Goal: Task Accomplishment & Management: Use online tool/utility

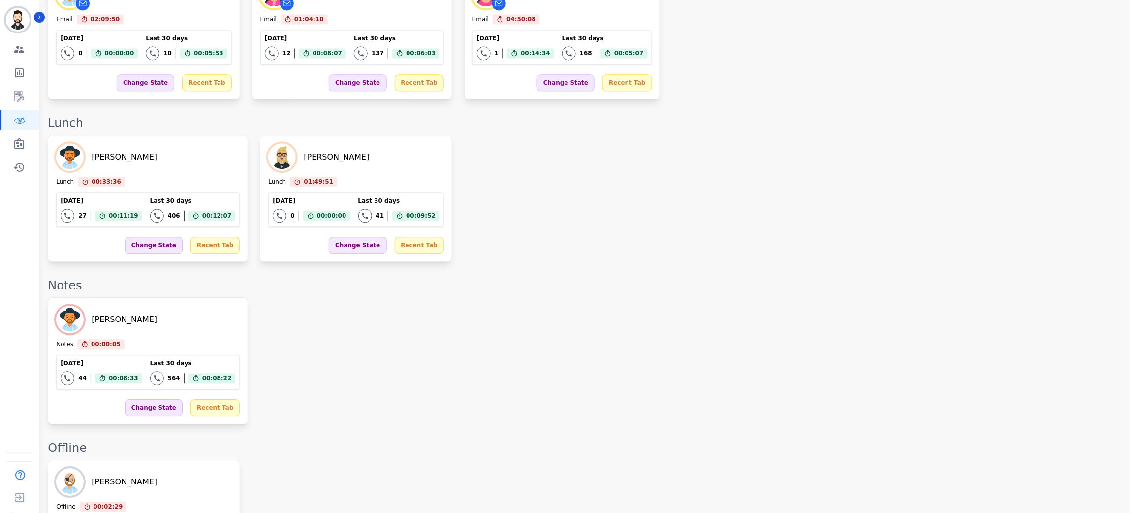
scroll to position [768, 0]
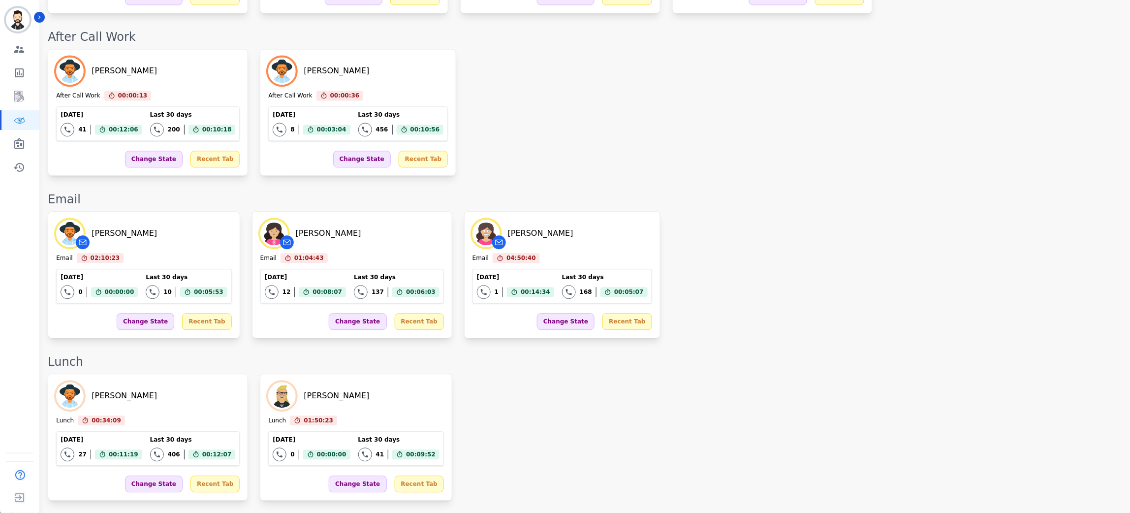
scroll to position [811, 0]
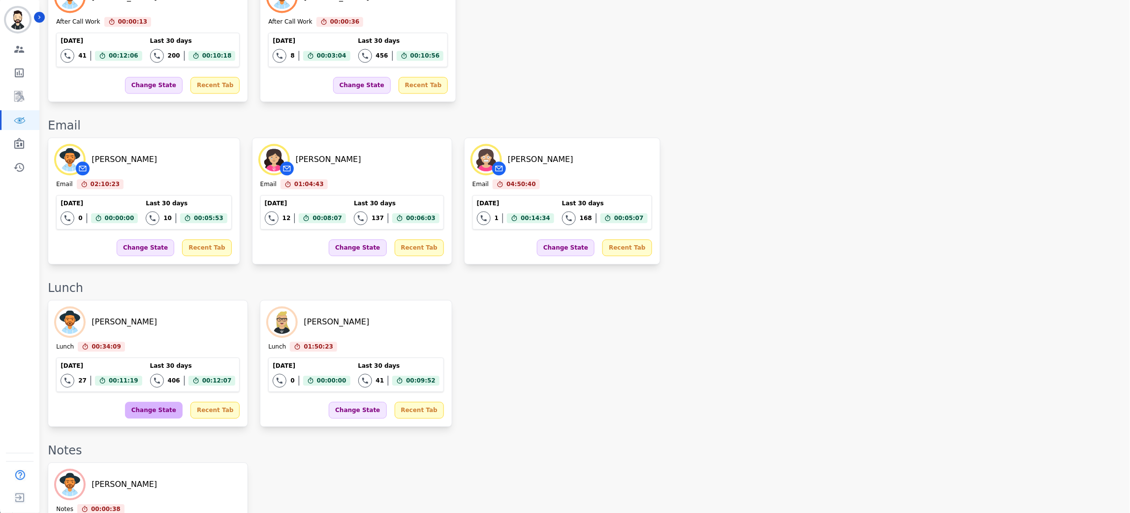
click at [152, 401] on div "Change State" at bounding box center [154, 409] width 58 height 17
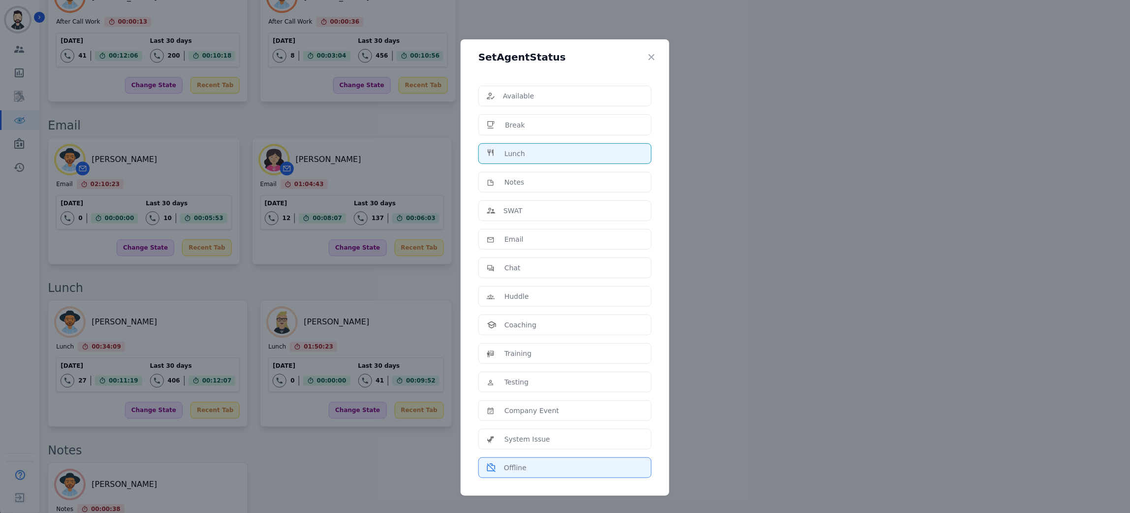
click at [536, 466] on div "Offline" at bounding box center [565, 467] width 156 height 10
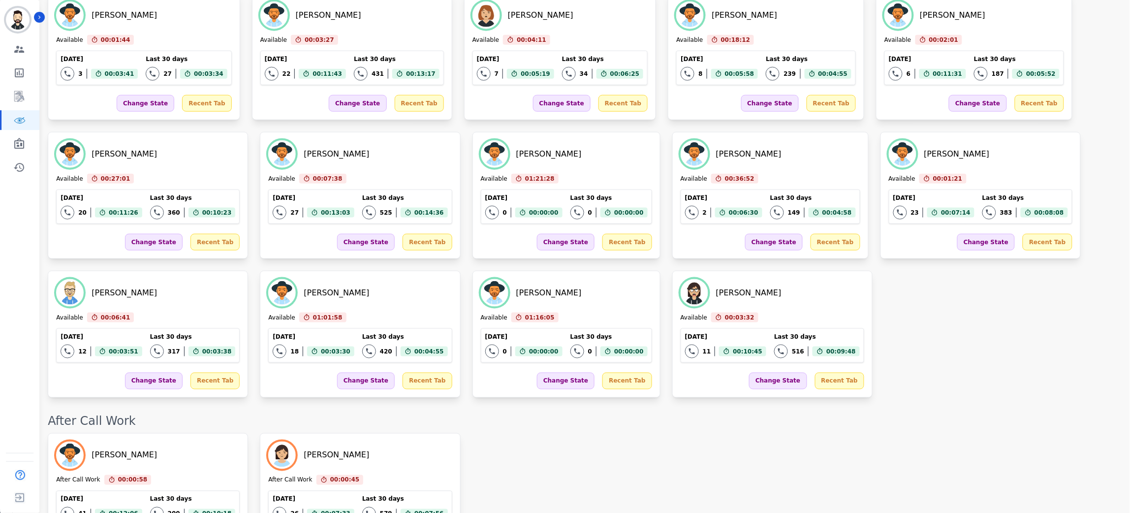
scroll to position [334, 0]
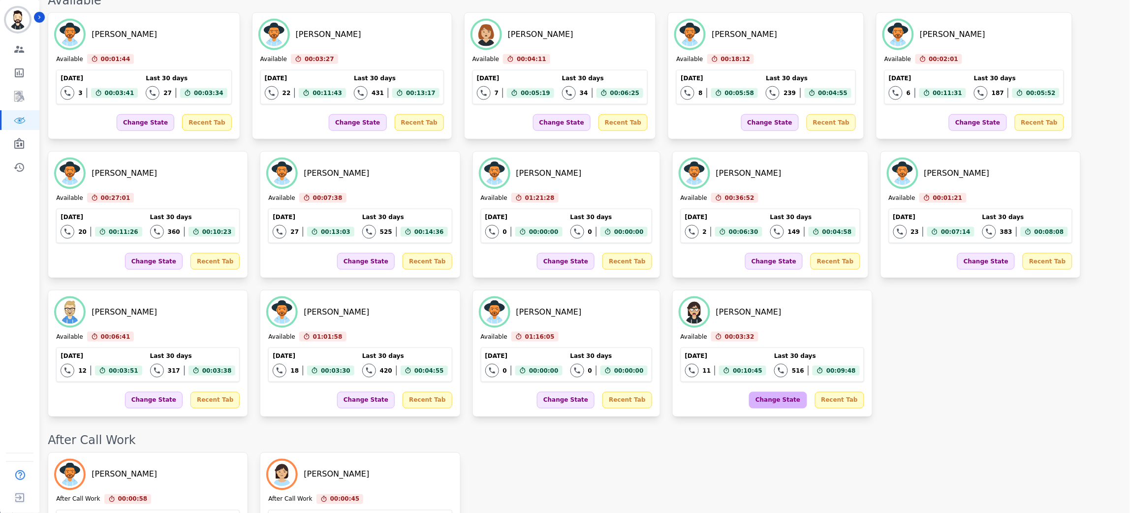
click at [749, 392] on div "Change State" at bounding box center [778, 400] width 58 height 17
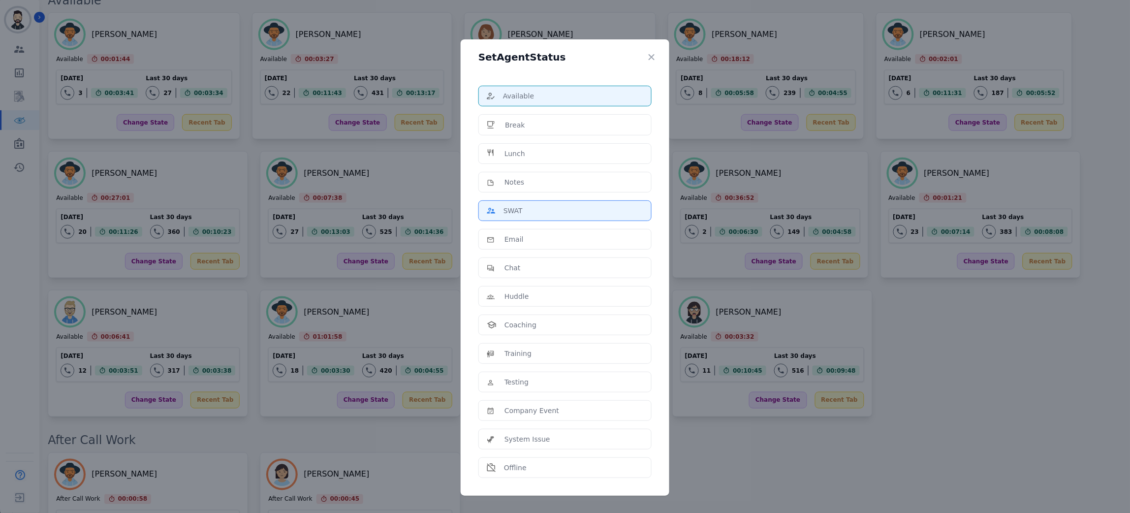
click at [547, 208] on div "SWAT" at bounding box center [565, 211] width 156 height 10
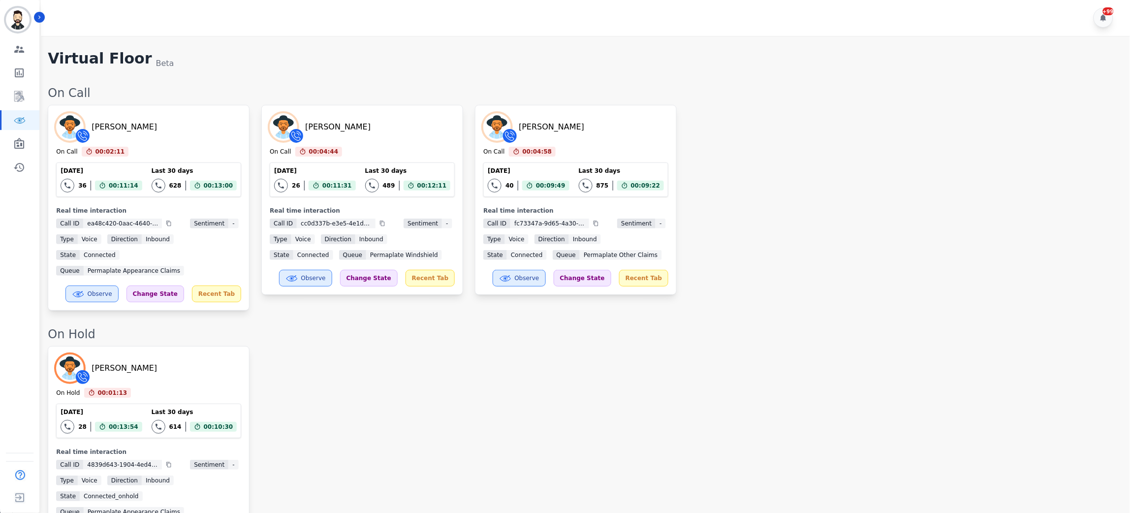
scroll to position [0, 0]
